Goal: Task Accomplishment & Management: Use online tool/utility

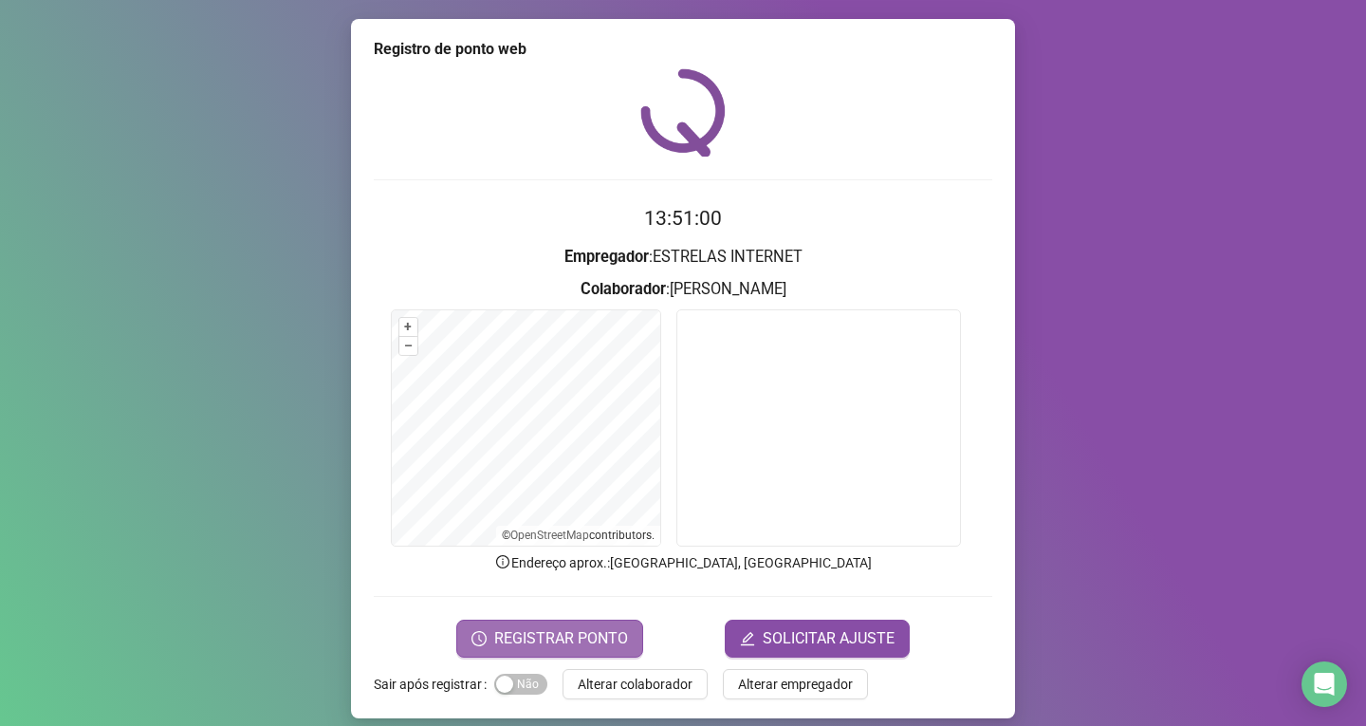
click at [580, 624] on button "REGISTRAR PONTO" at bounding box center [549, 638] width 187 height 38
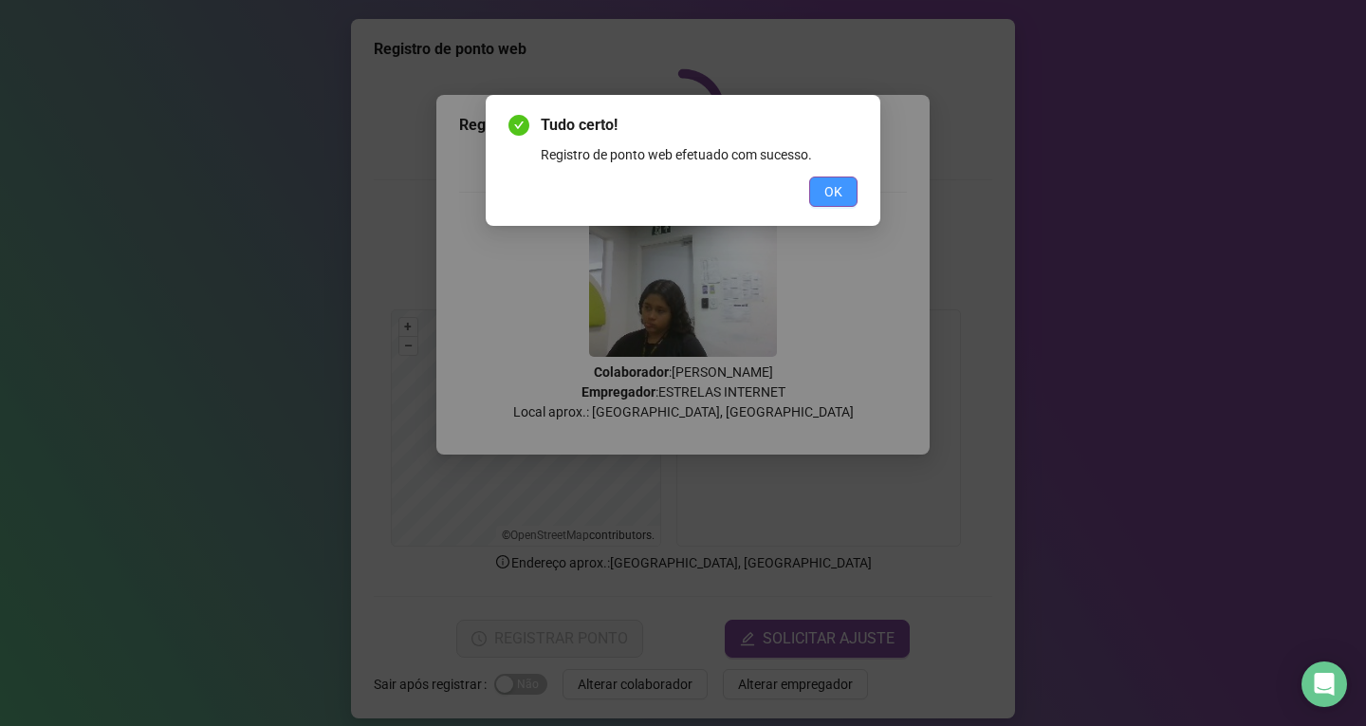
click at [829, 200] on span "OK" at bounding box center [833, 191] width 18 height 21
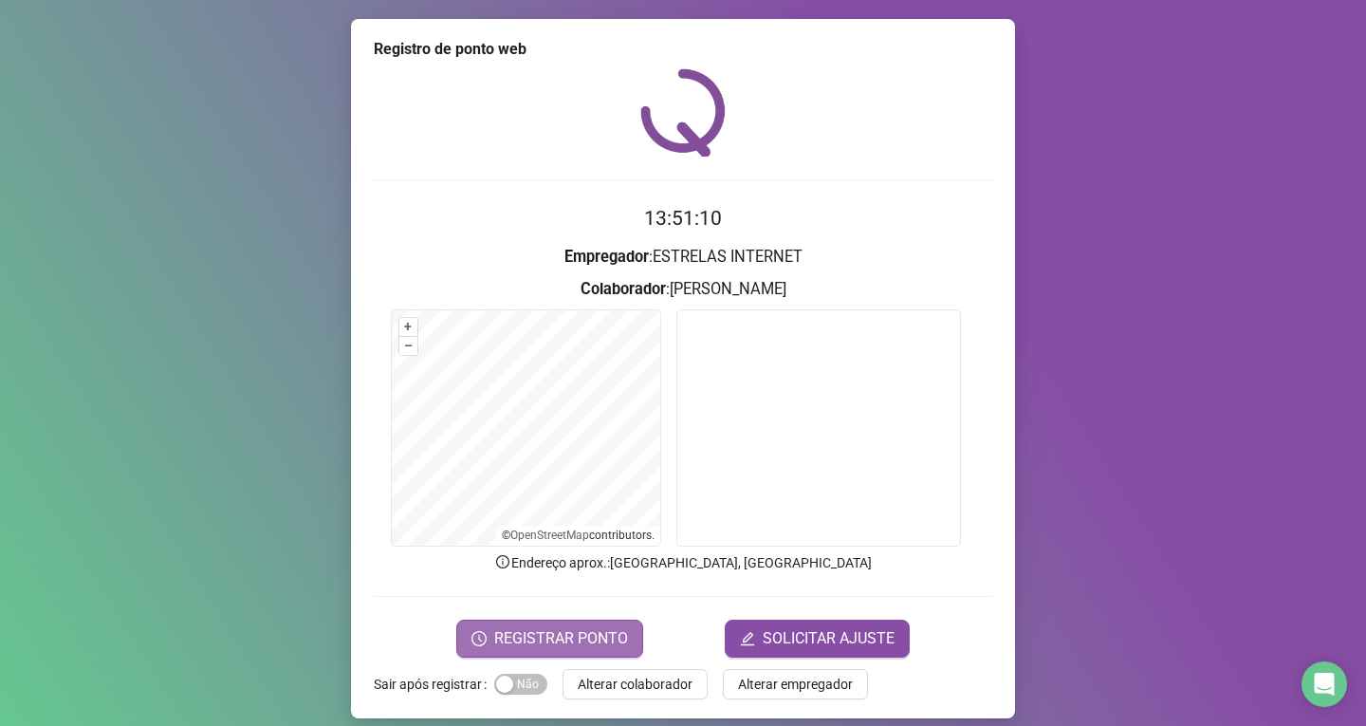
click at [511, 639] on span "REGISTRAR PONTO" at bounding box center [561, 638] width 134 height 23
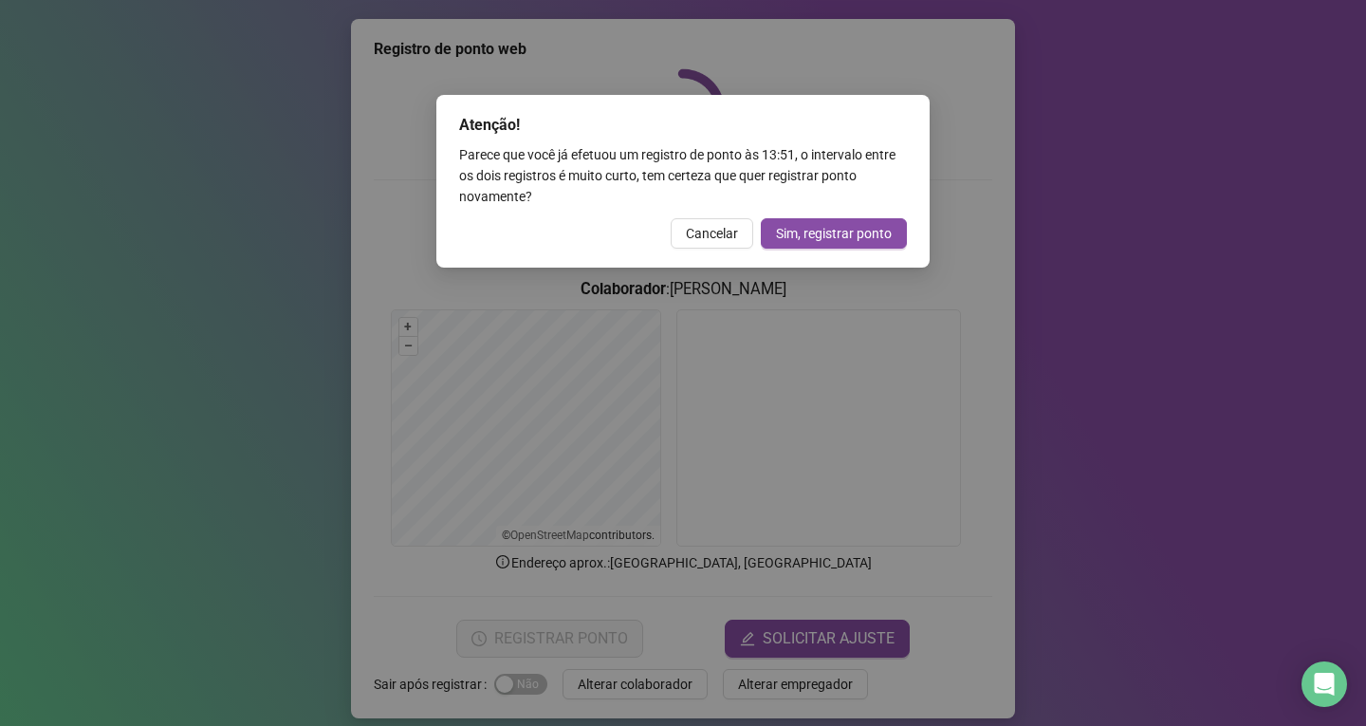
click at [121, 342] on div "Atenção! Parece que você já efetuou um registro de ponto às 13:51 , o intervalo…" at bounding box center [683, 363] width 1366 height 726
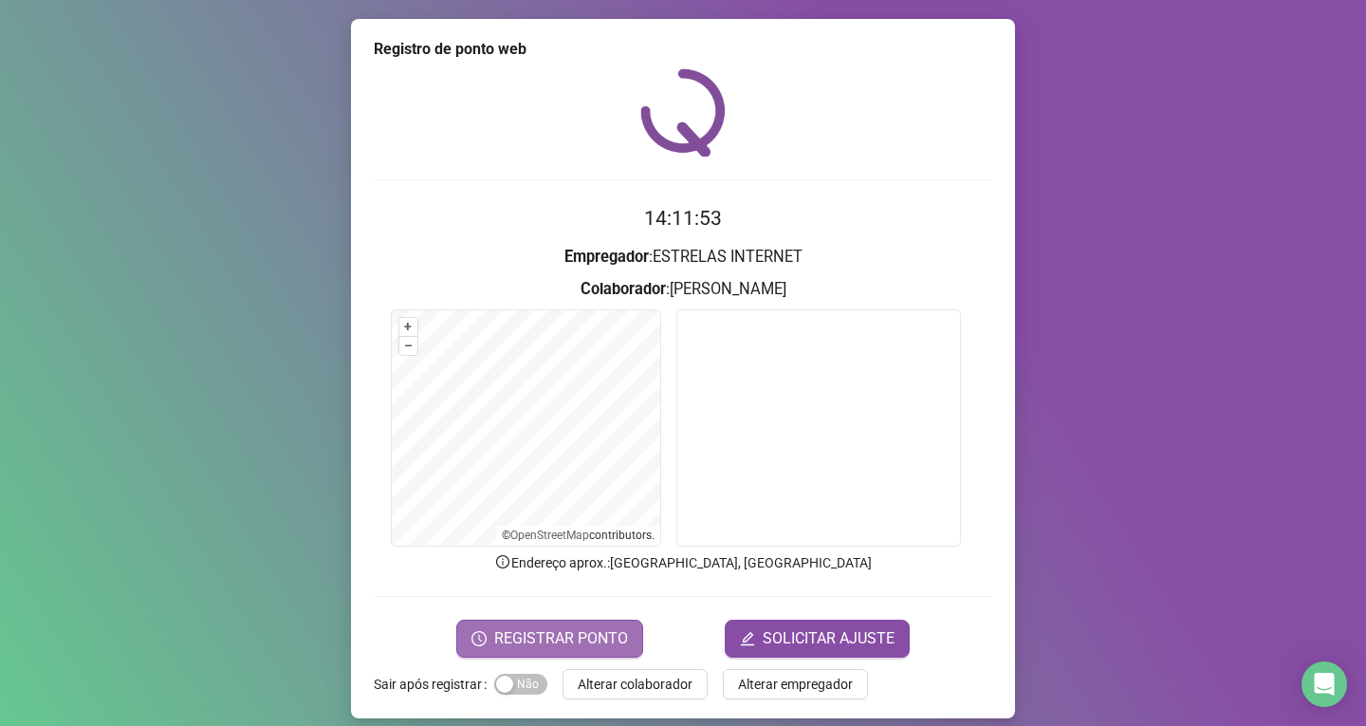
click at [475, 639] on icon "clock-circle" at bounding box center [478, 638] width 15 height 15
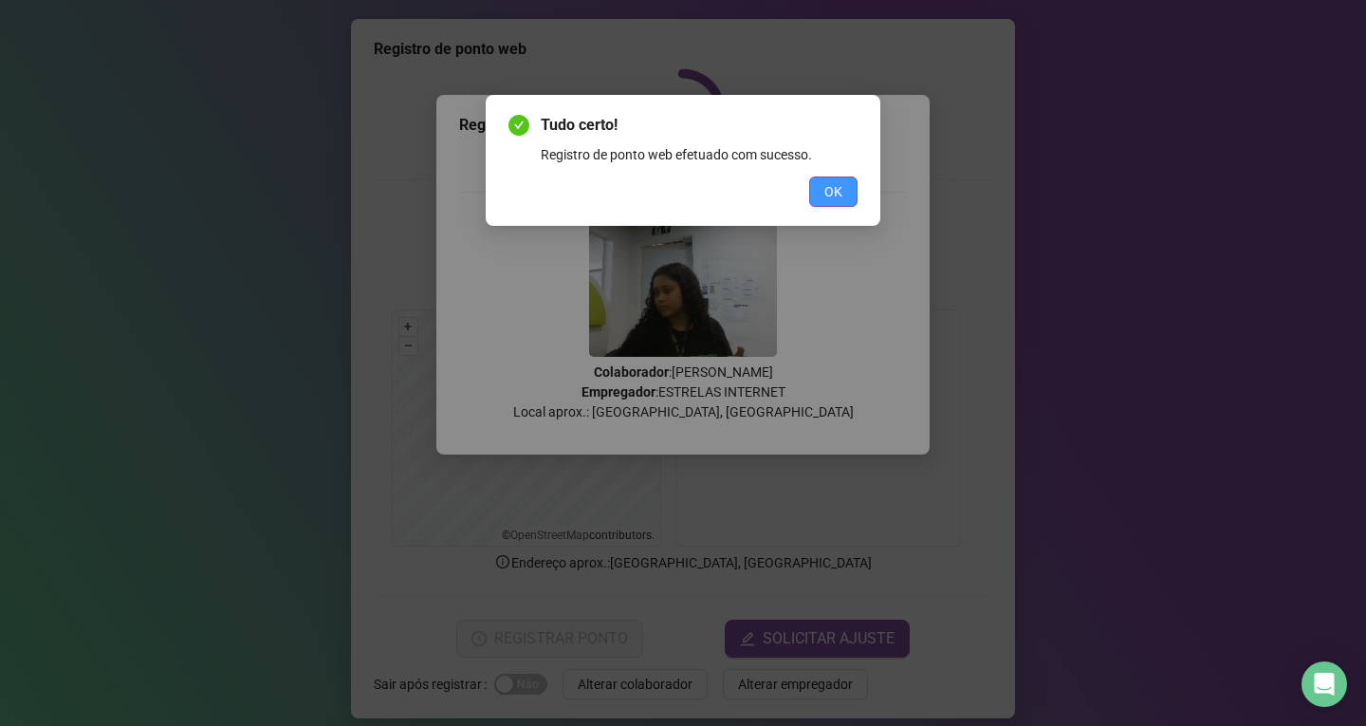
click at [827, 201] on span "OK" at bounding box center [833, 191] width 18 height 21
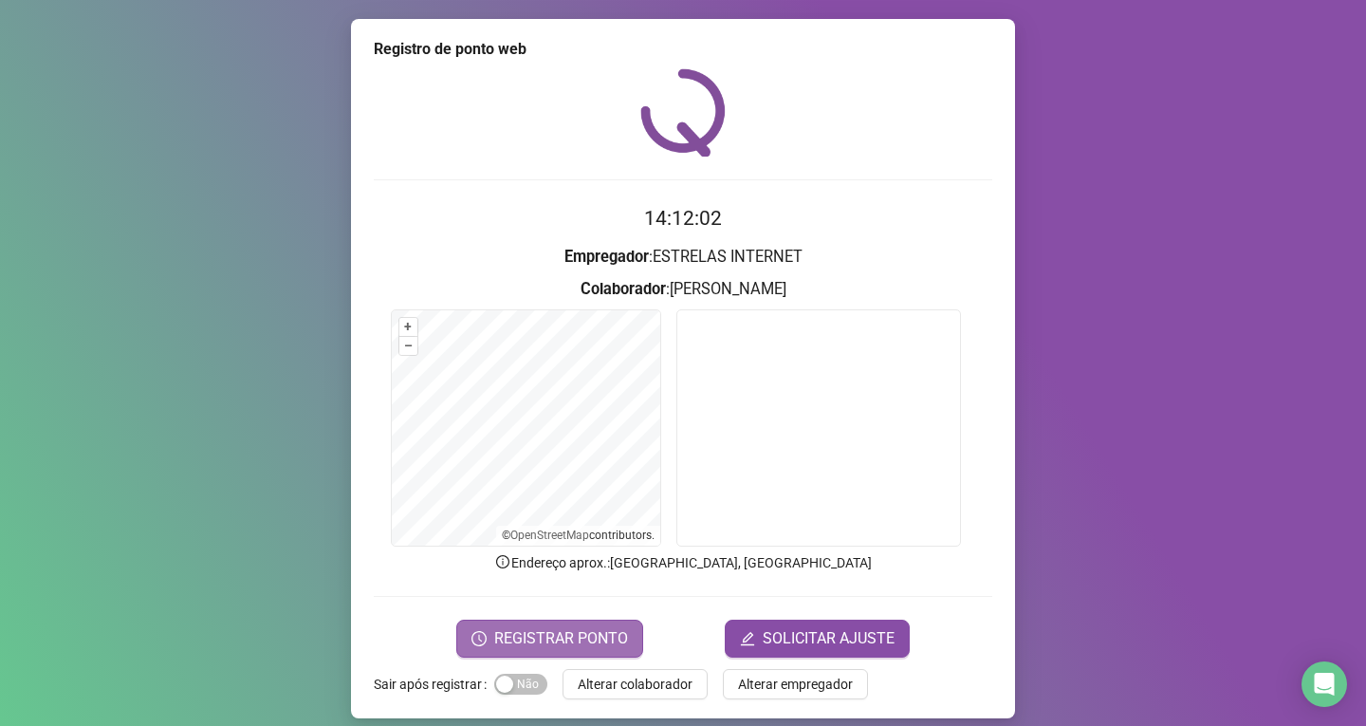
click at [605, 627] on span "REGISTRAR PONTO" at bounding box center [561, 638] width 134 height 23
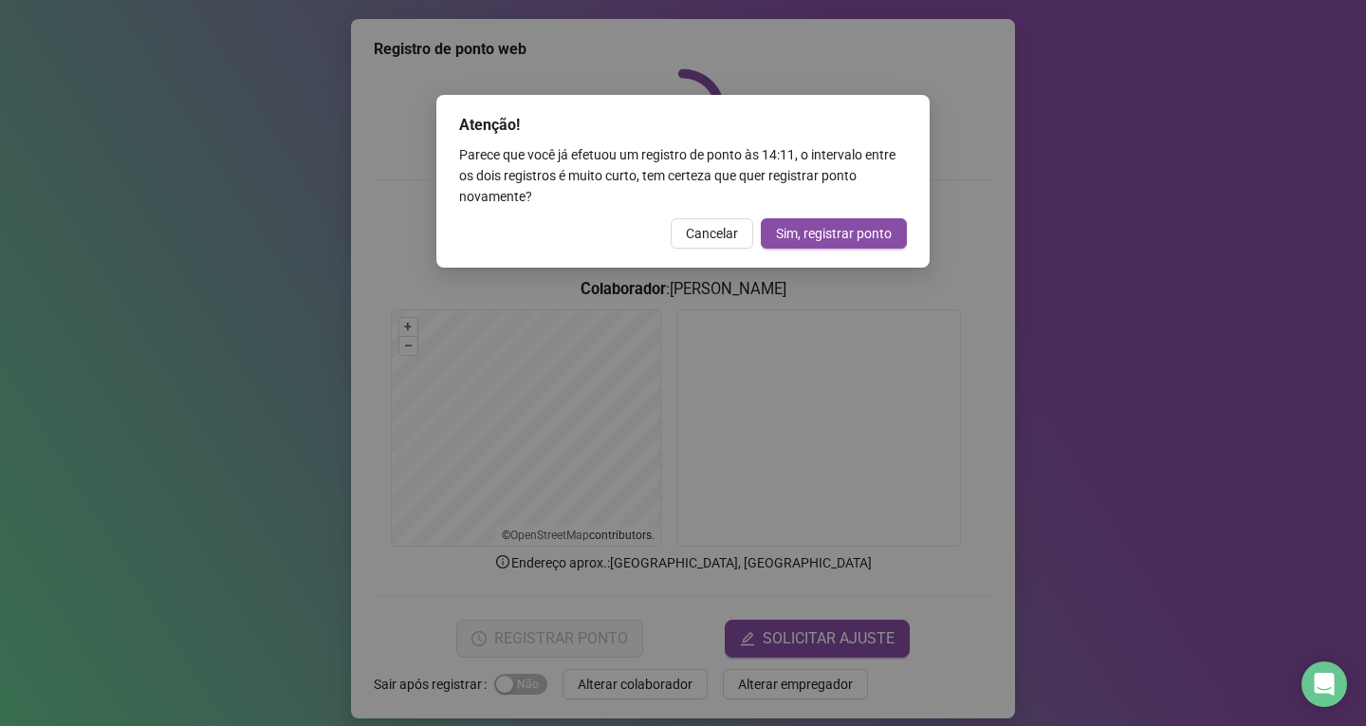
click at [160, 422] on div "Atenção! Parece que você já efetuou um registro de ponto às 14:11 , o intervalo…" at bounding box center [683, 363] width 1366 height 726
